Goal: Use online tool/utility: Utilize a website feature to perform a specific function

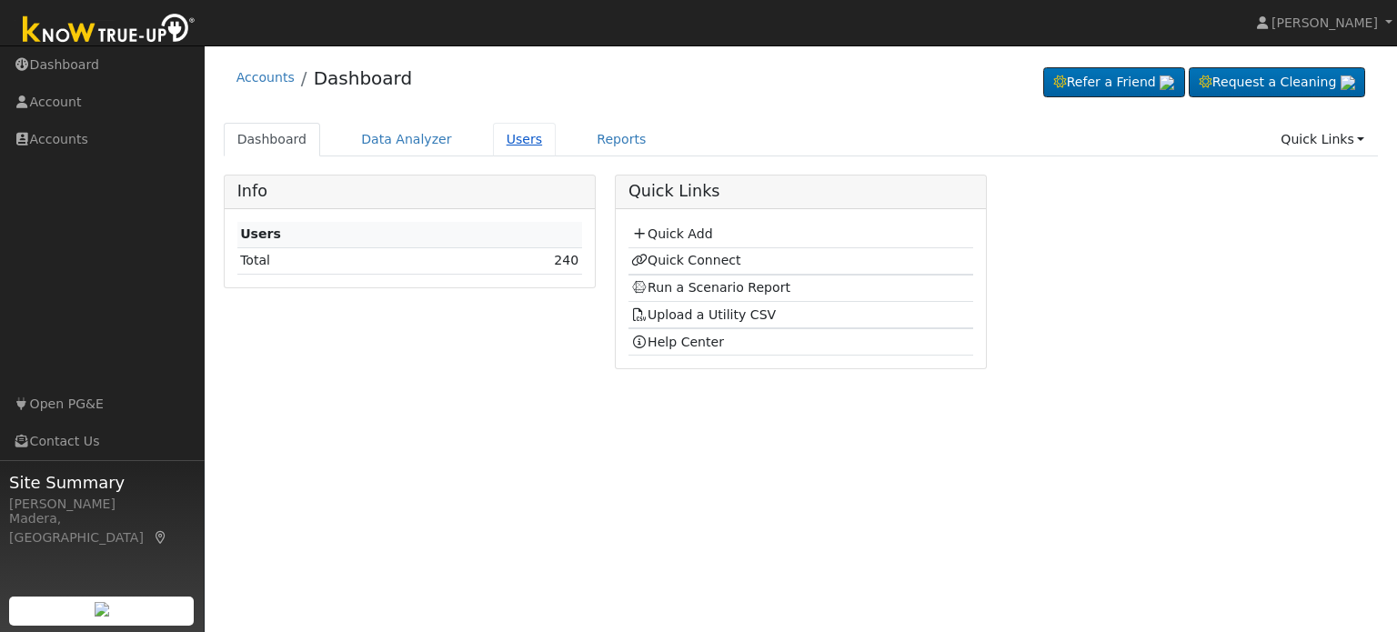
click at [493, 137] on link "Users" at bounding box center [525, 140] width 64 height 34
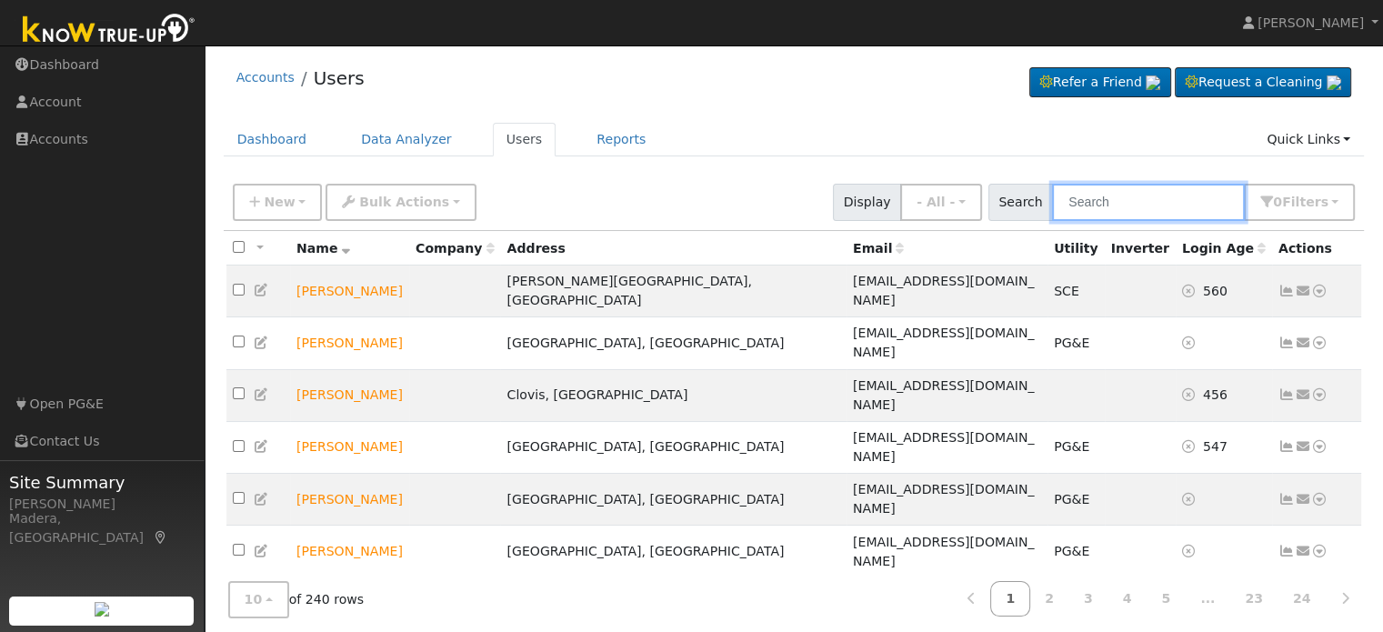
click at [1098, 206] on input "text" at bounding box center [1148, 202] width 193 height 37
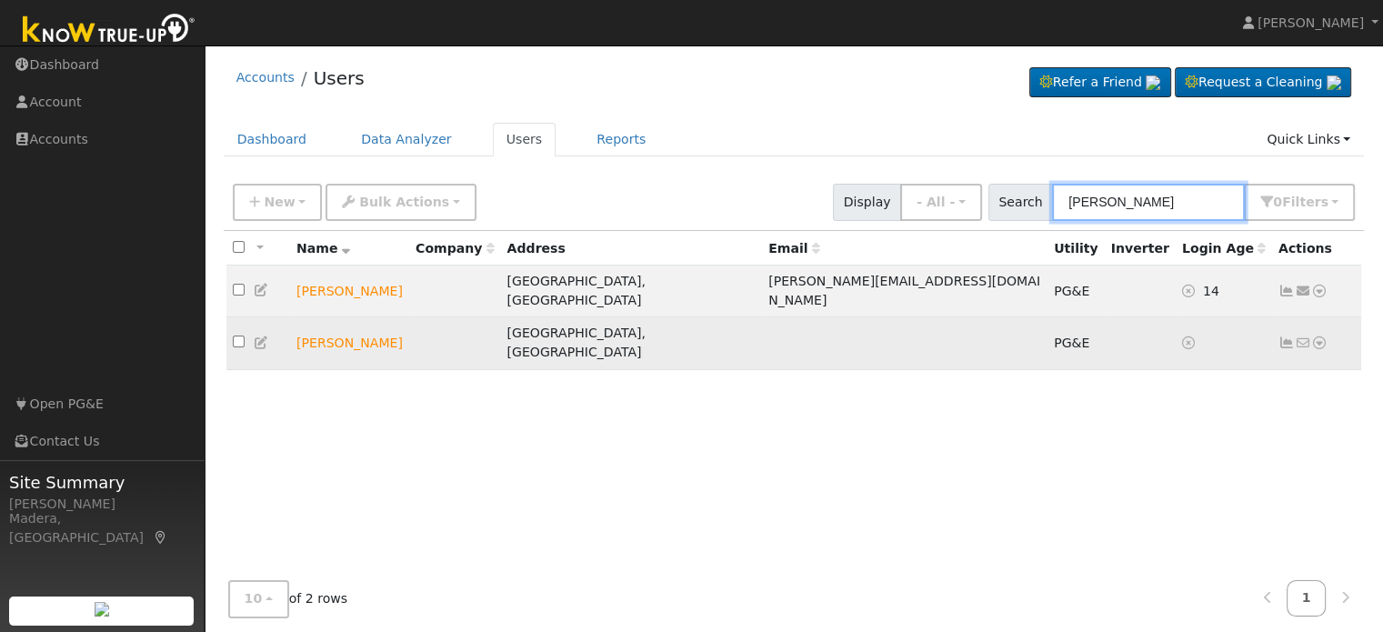
type input "jared"
click at [1317, 336] on icon at bounding box center [1319, 342] width 16 height 13
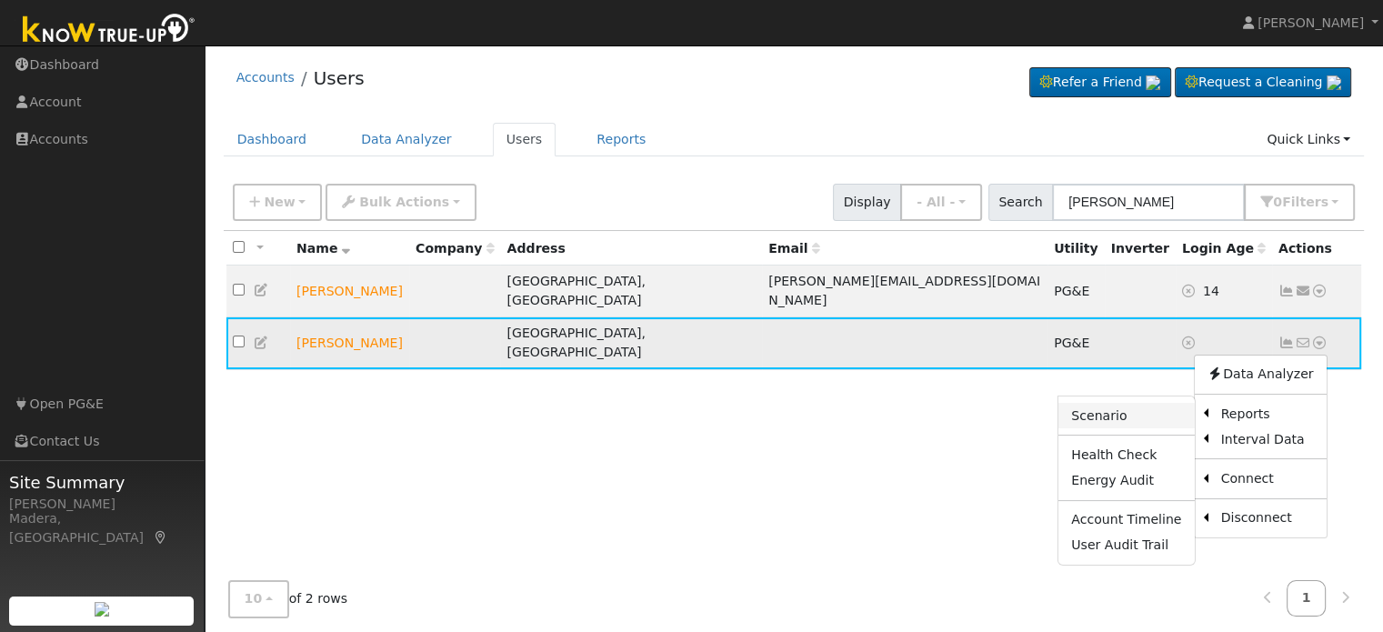
click at [1131, 403] on link "Scenario" at bounding box center [1125, 415] width 135 height 25
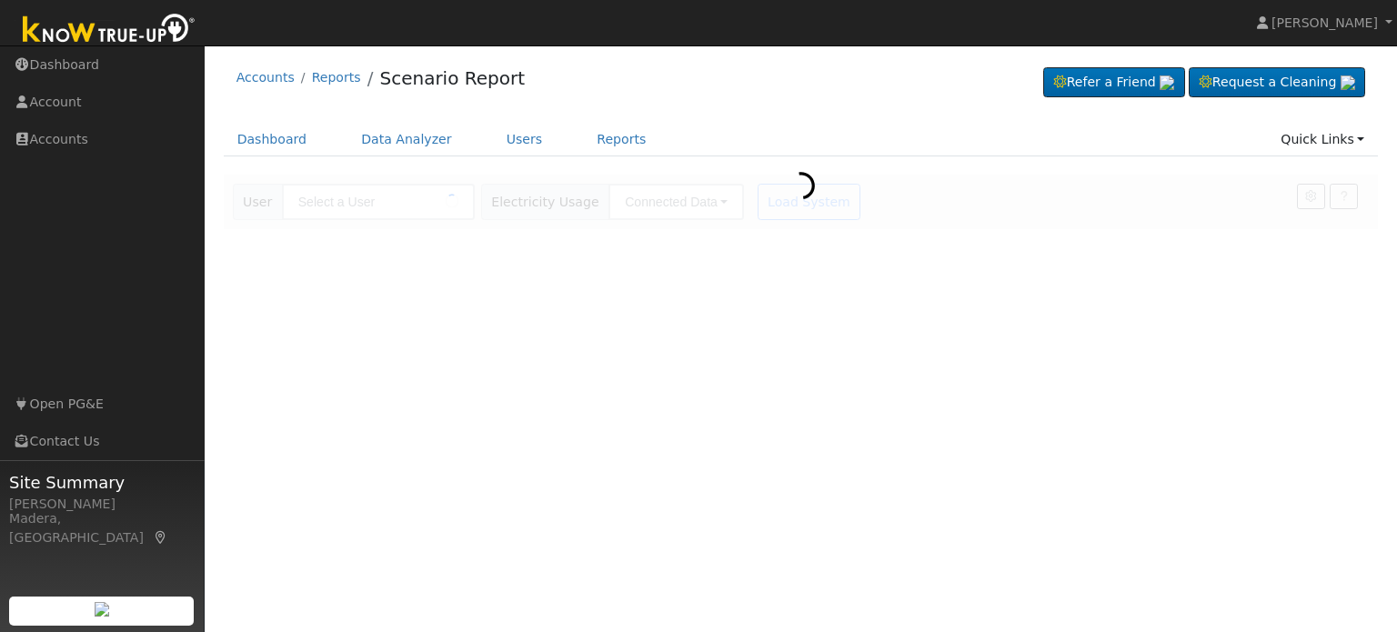
type input "[PERSON_NAME]"
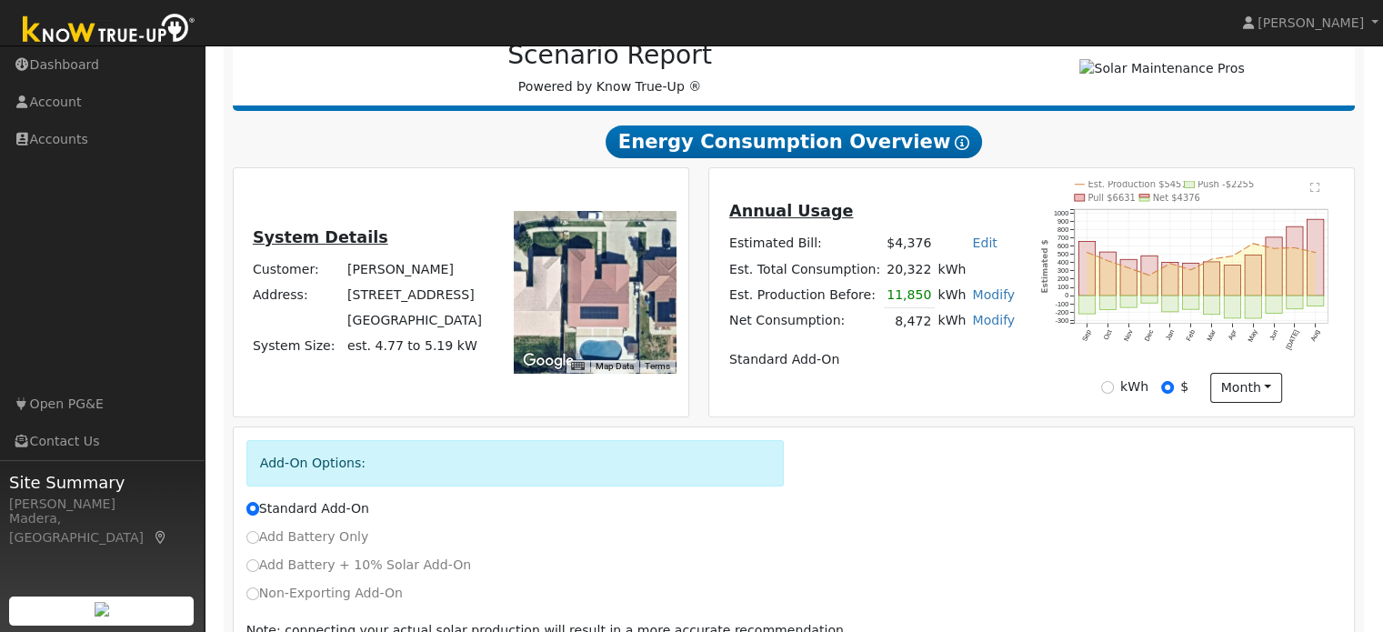
scroll to position [350, 0]
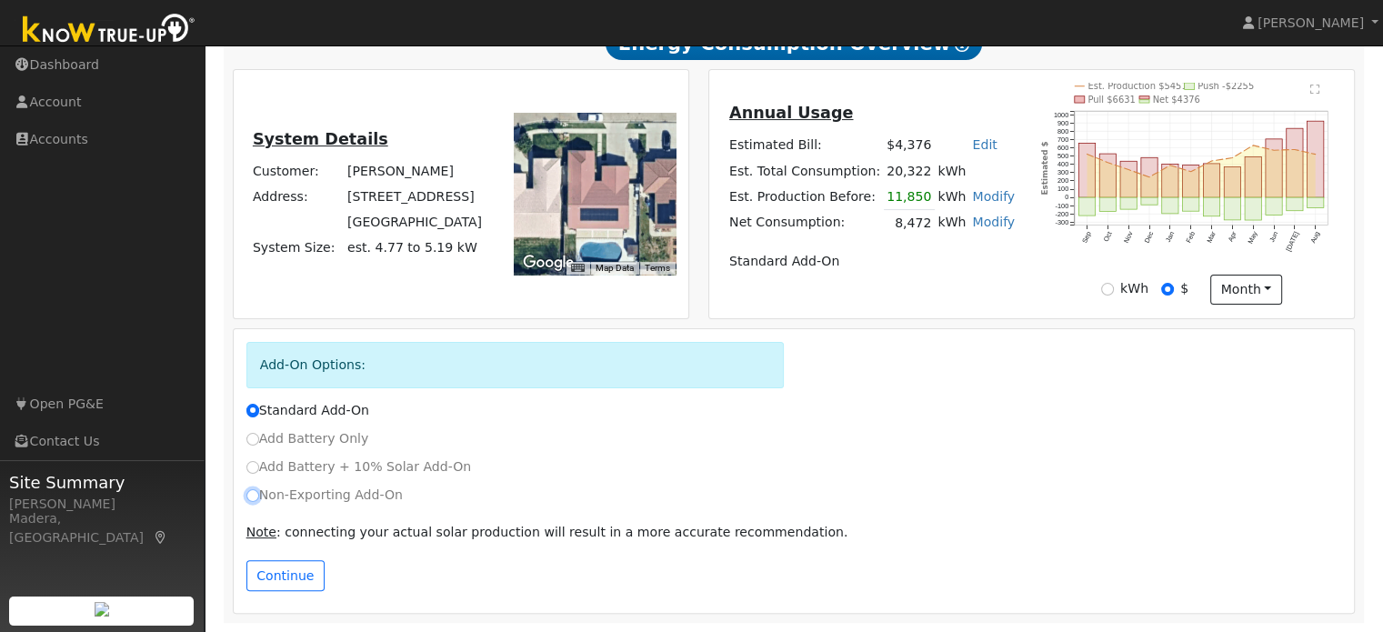
click at [253, 494] on input "Non-Exporting Add-On" at bounding box center [252, 495] width 13 height 13
radio input "true"
radio input "false"
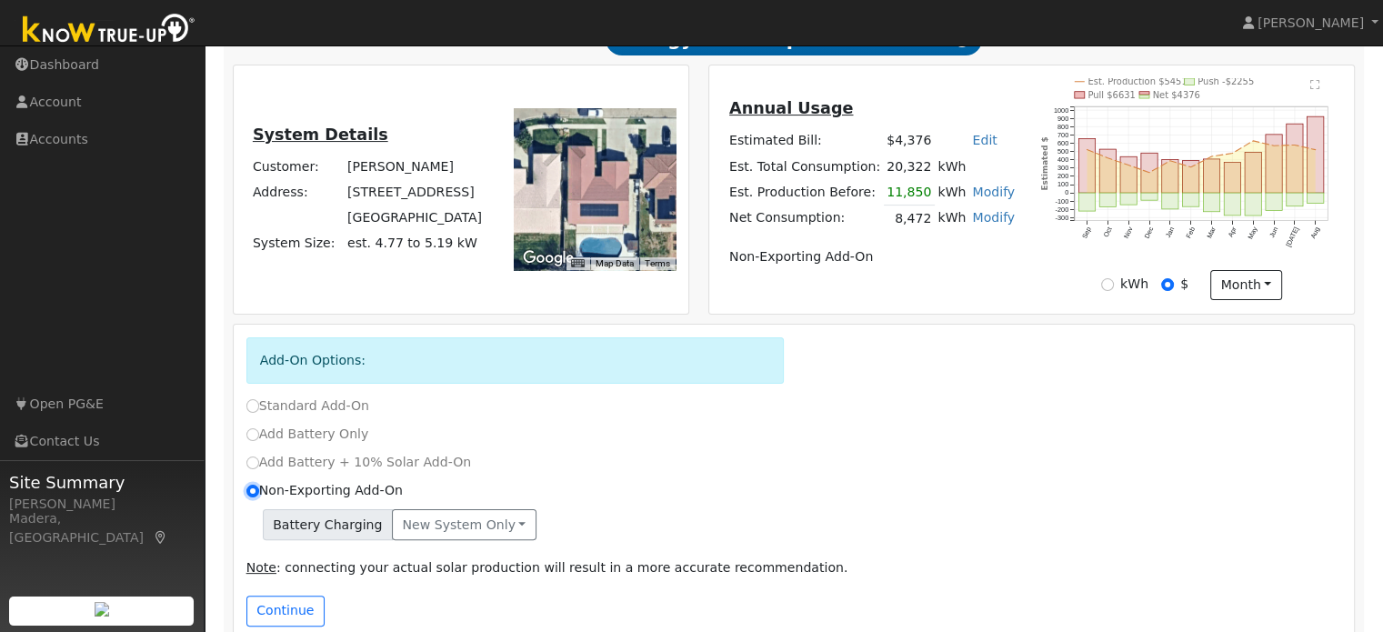
scroll to position [389, 0]
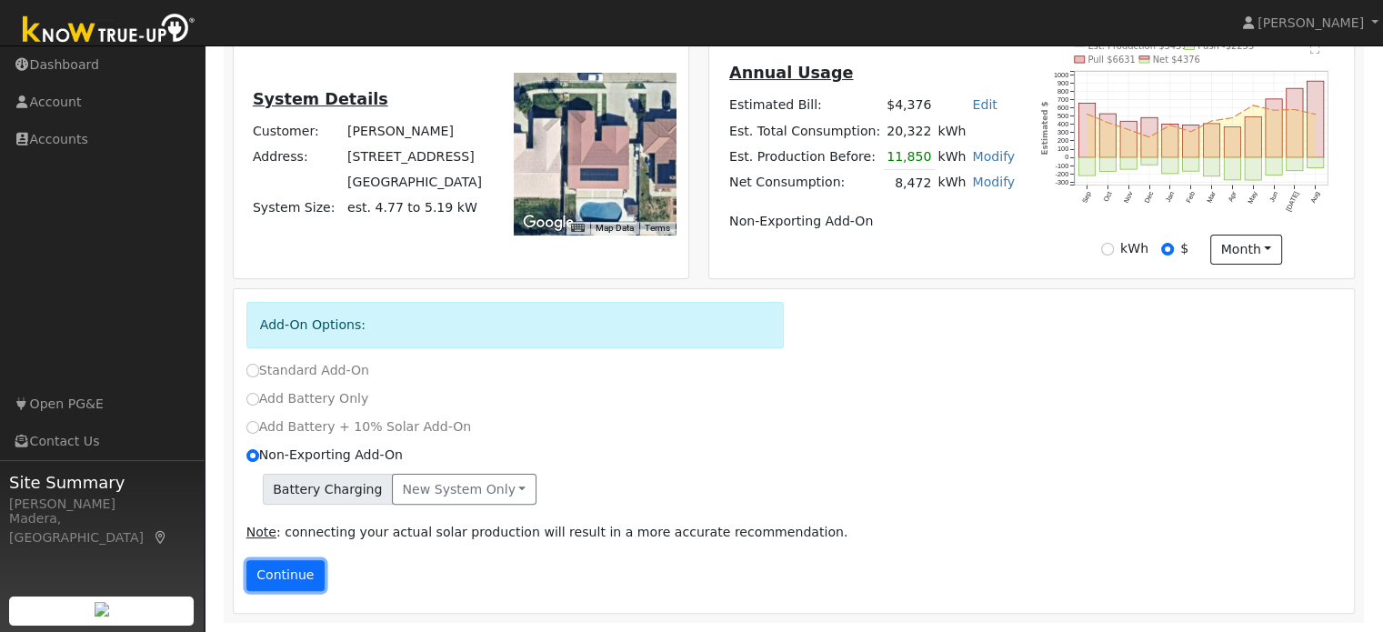
click at [291, 578] on button "Continue" at bounding box center [285, 575] width 78 height 31
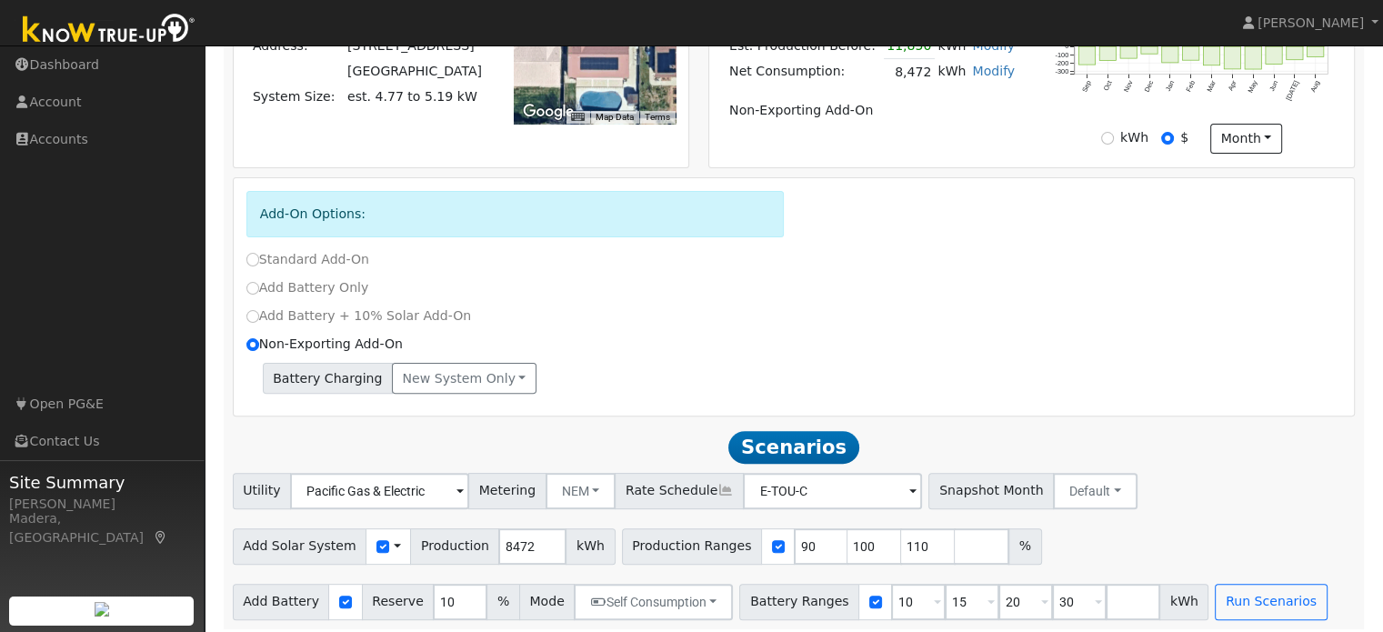
scroll to position [509, 0]
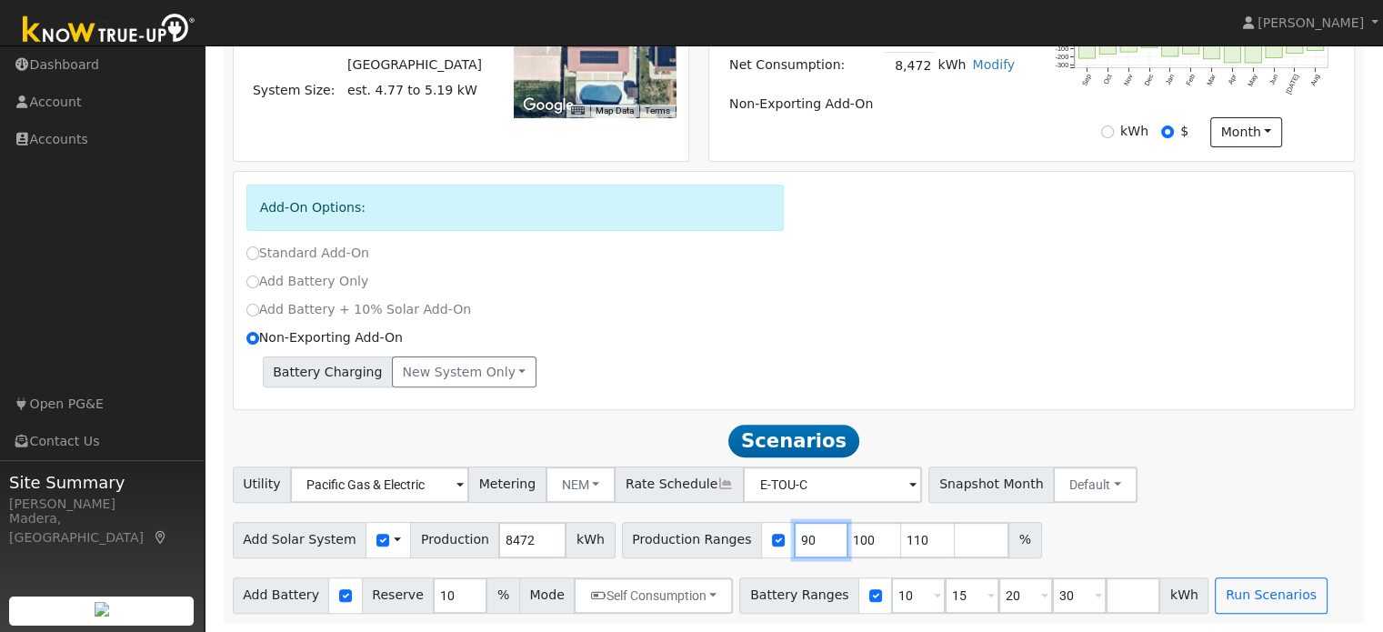
click at [794, 544] on input "90" at bounding box center [821, 540] width 55 height 36
type input "100"
type input "110"
type input "1"
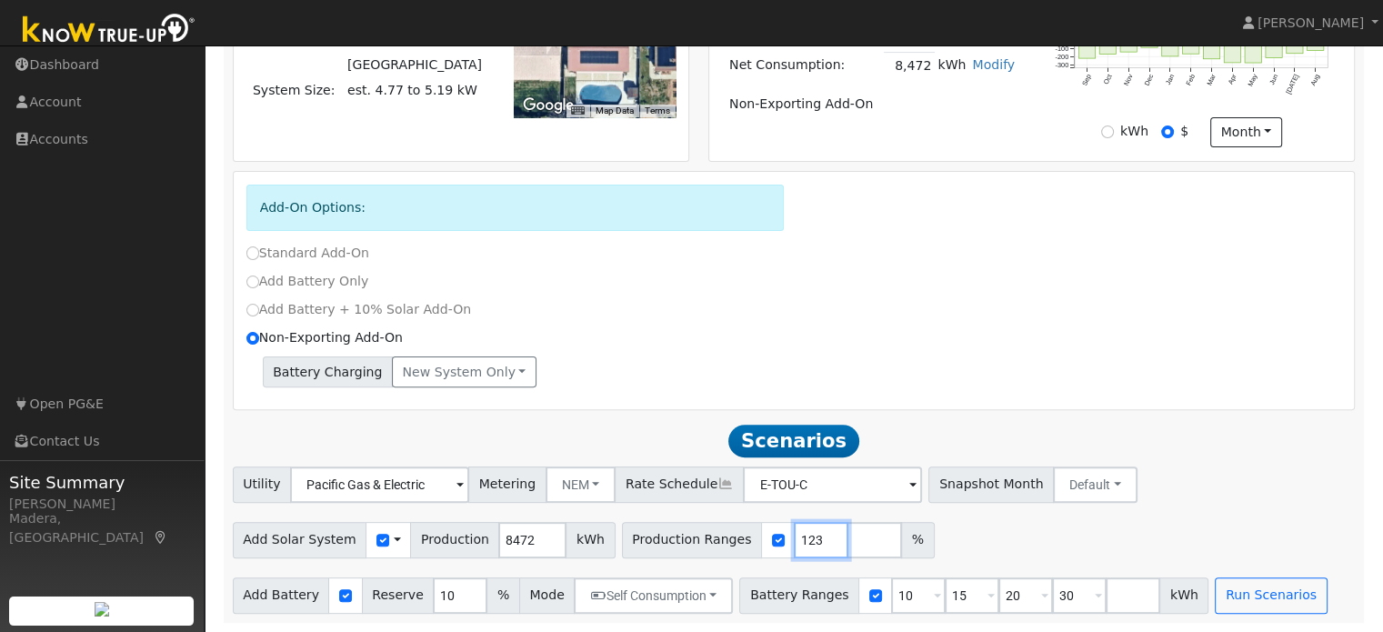
type input "123"
click at [954, 528] on div "Add Solar System Use CSV Data Production 8472 kWh Production Ranges 123 %" at bounding box center [793, 537] width 1129 height 43
click at [964, 538] on div "Add Solar System Use CSV Data Production 8472 kWh Production Ranges 123 %" at bounding box center [793, 537] width 1129 height 43
click at [847, 537] on input "number" at bounding box center [874, 540] width 55 height 36
click at [891, 597] on input "10" at bounding box center [918, 595] width 55 height 36
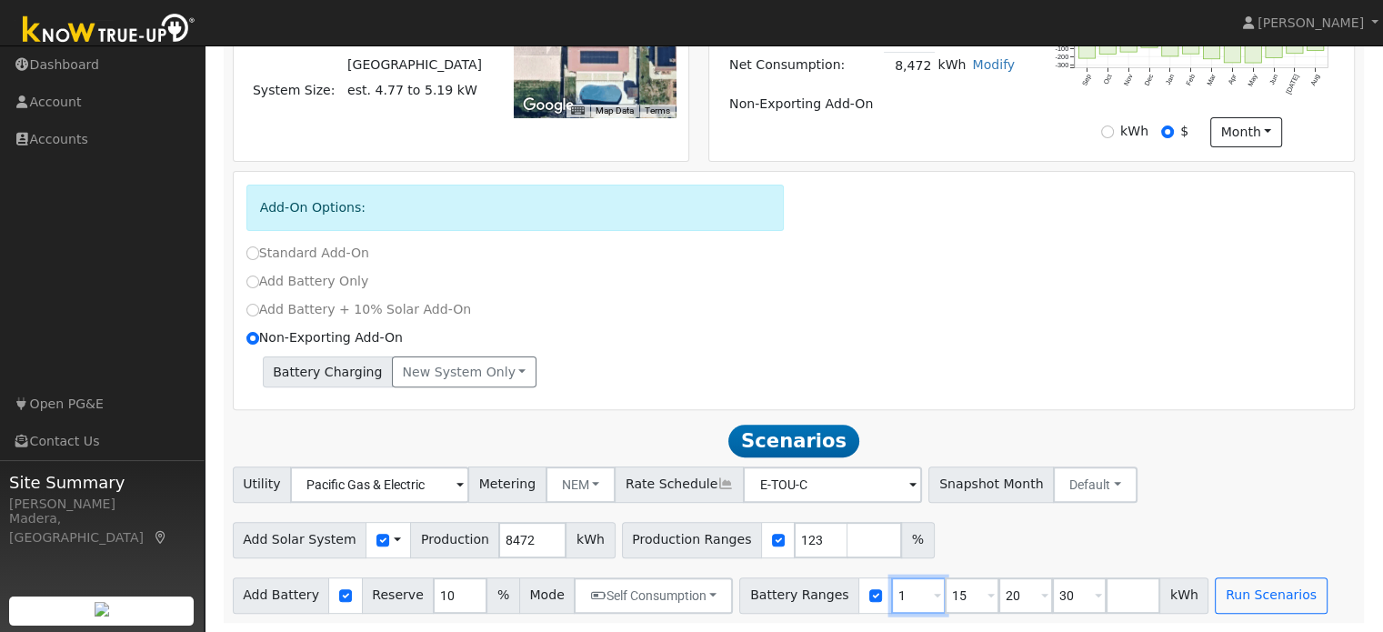
type input "15"
type input "20"
type input "30"
type input "20"
type input "30"
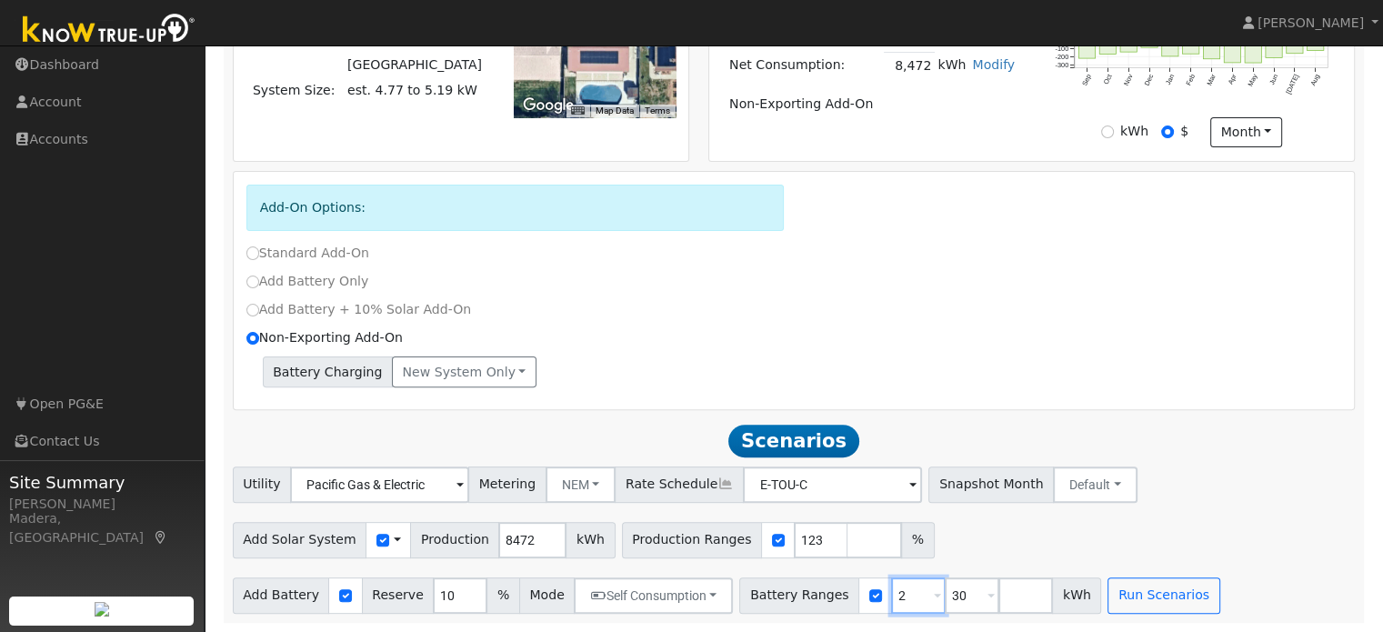
type input "30"
type input "3"
type input "15"
click at [1020, 533] on div "Add Solar System Use CSV Data Production 8472 kWh Production Ranges 123 %" at bounding box center [793, 537] width 1129 height 43
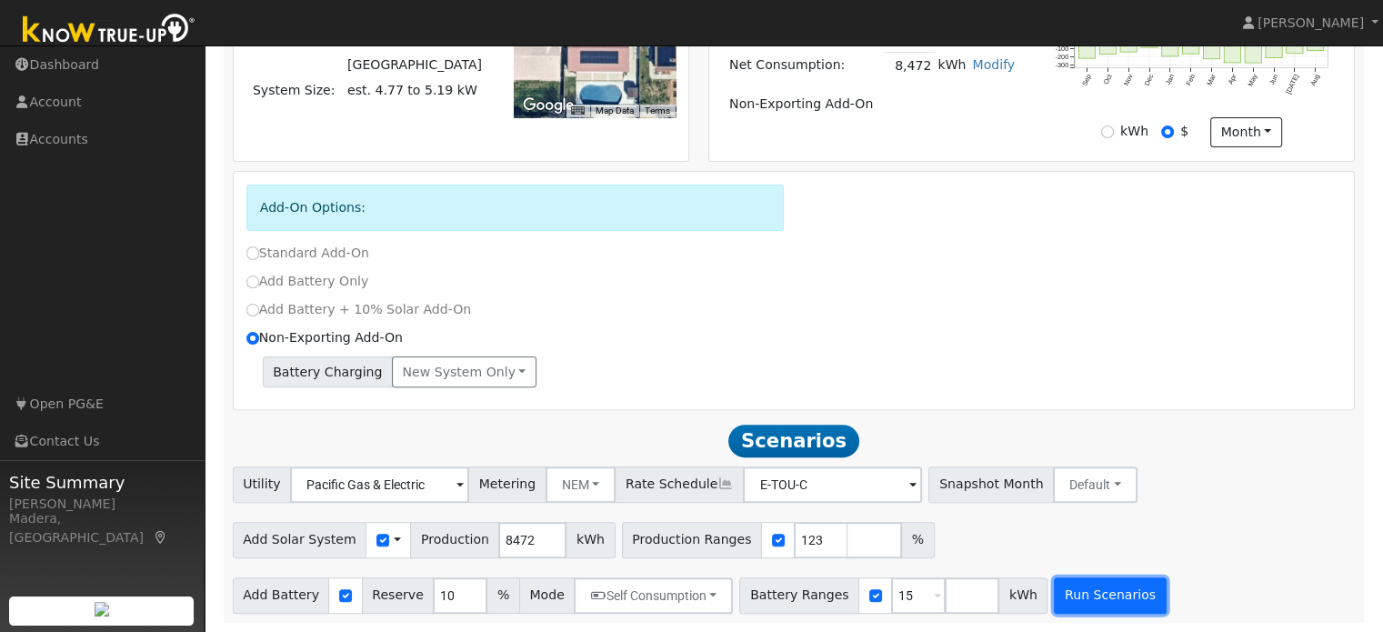
click at [1064, 594] on button "Run Scenarios" at bounding box center [1110, 595] width 112 height 36
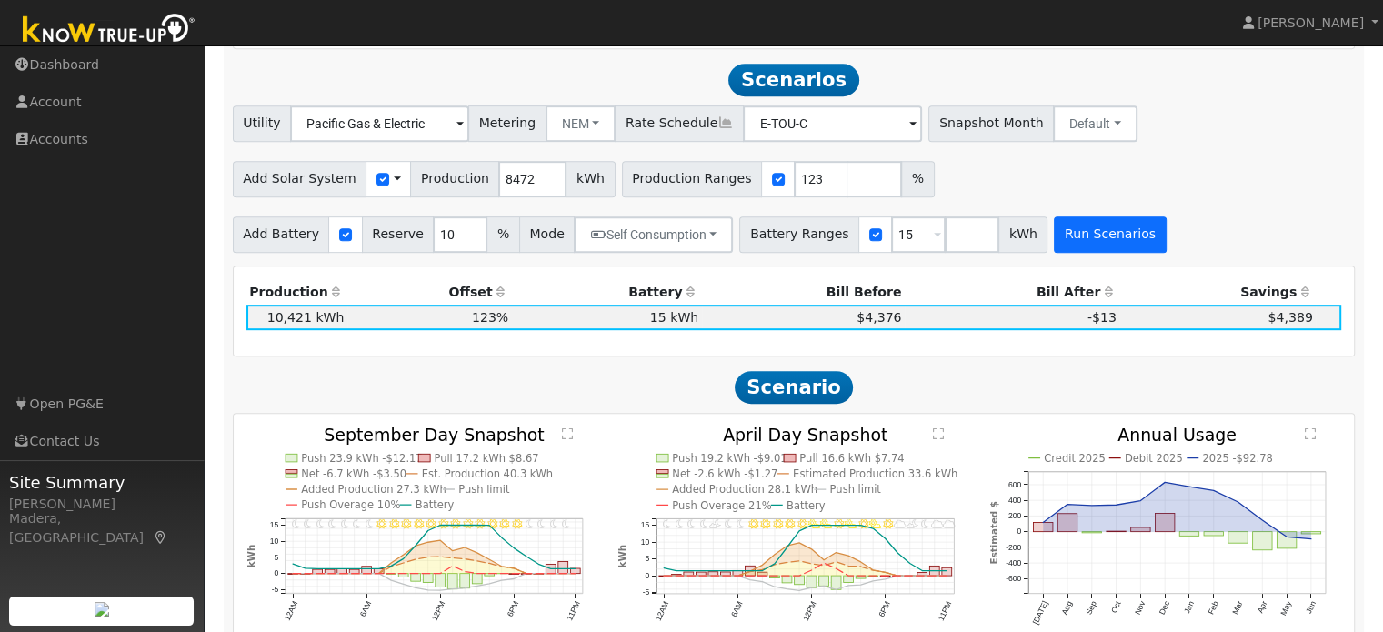
scroll to position [877, 0]
